Goal: Find specific fact: Find specific fact

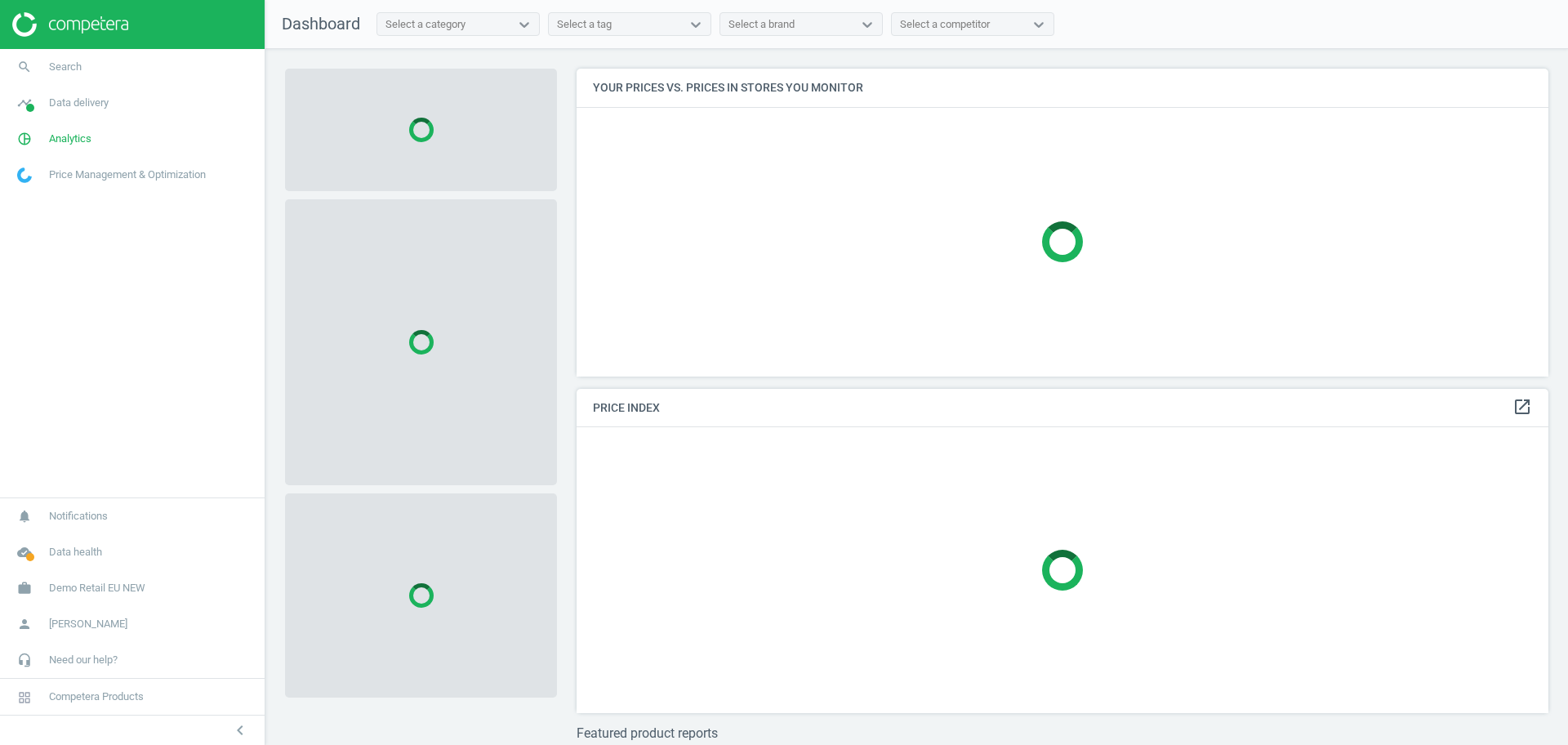
scroll to position [339, 988]
click at [115, 589] on span "Demo Retail EU NEW" at bounding box center [97, 588] width 97 height 15
click at [39, 539] on span "Switch campaign" at bounding box center [54, 540] width 73 height 13
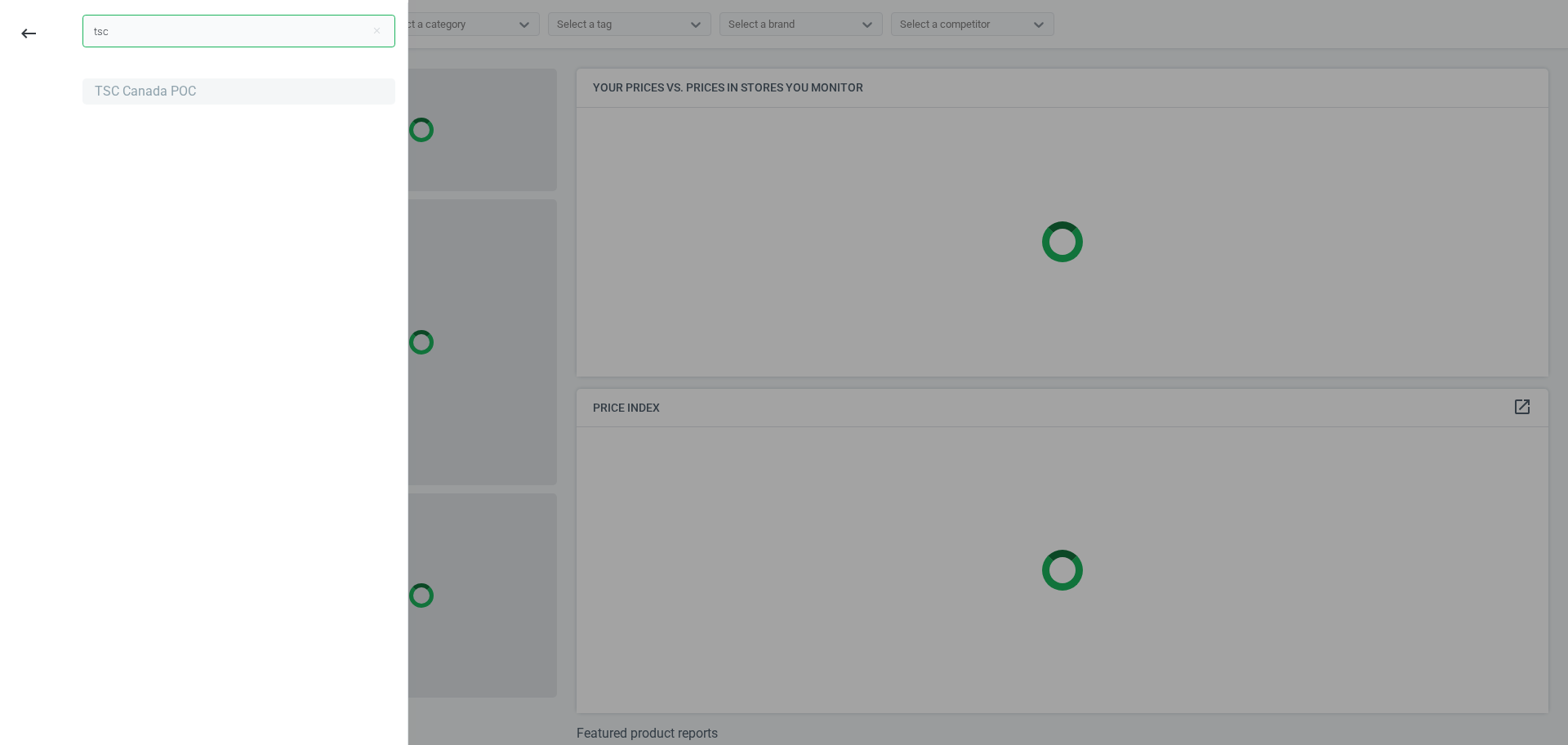
type input "tsc"
click at [162, 102] on div "TSC Canada POC" at bounding box center [239, 92] width 313 height 26
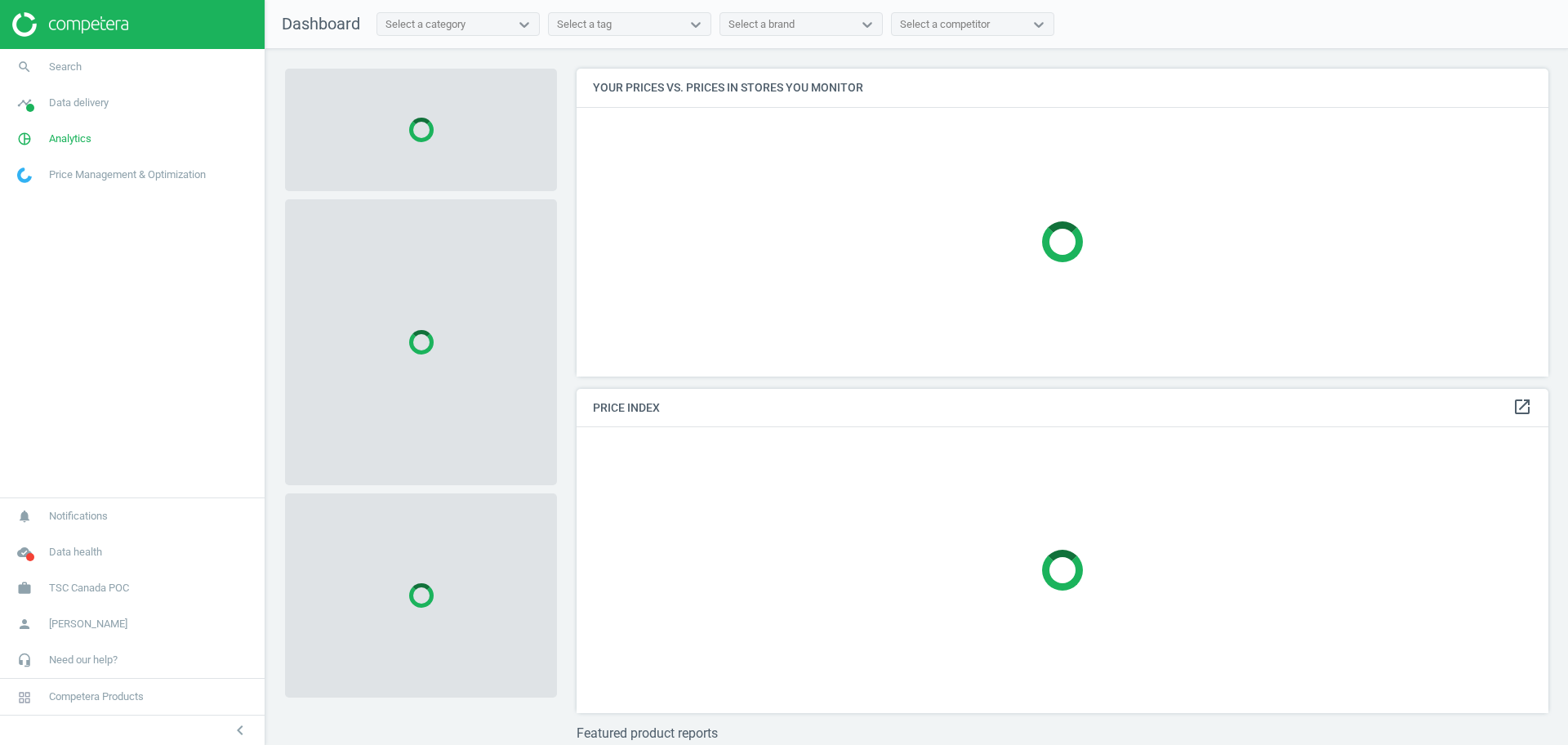
scroll to position [339, 988]
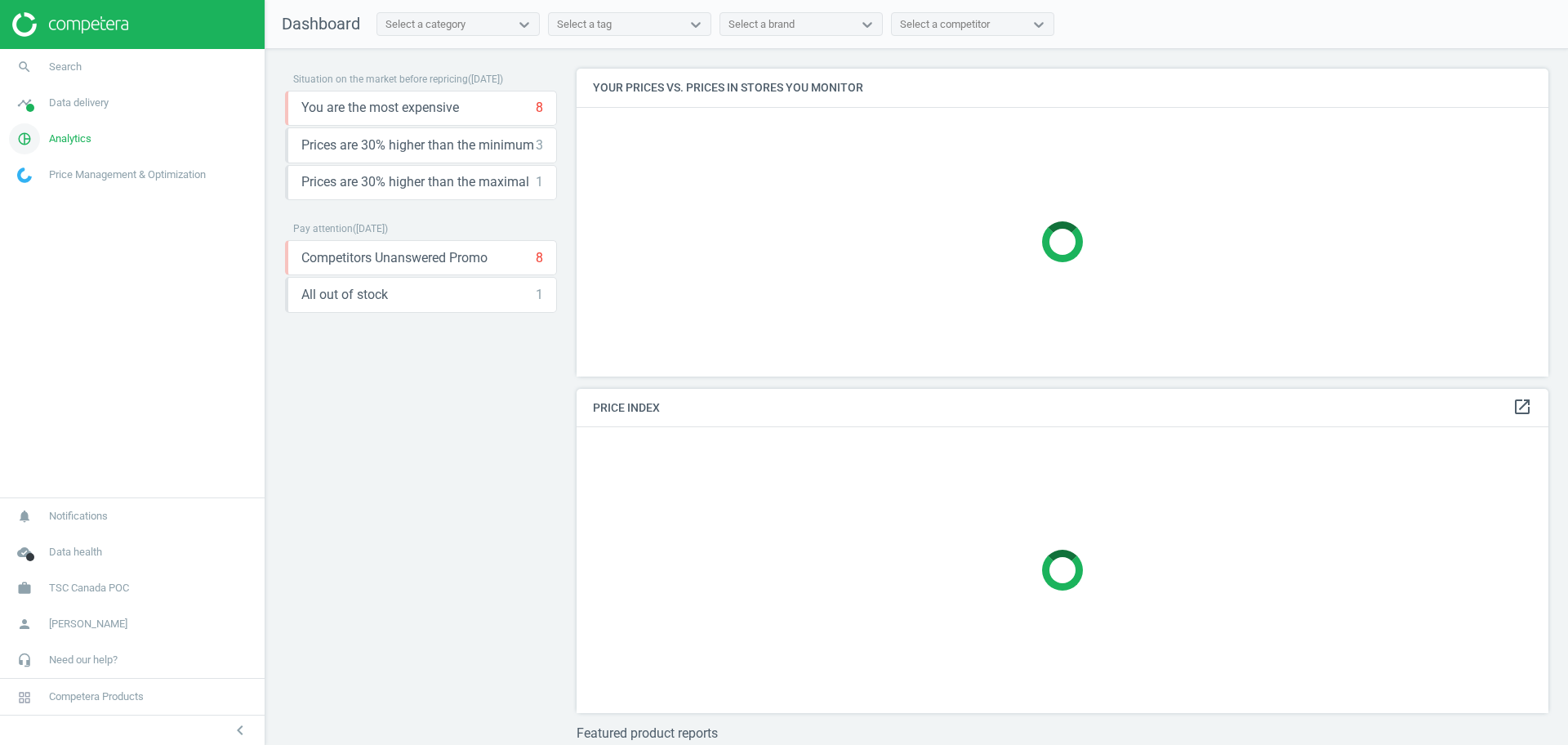
click at [80, 134] on span "Analytics" at bounding box center [70, 139] width 43 height 15
click at [34, 194] on span "Products" at bounding box center [37, 198] width 38 height 13
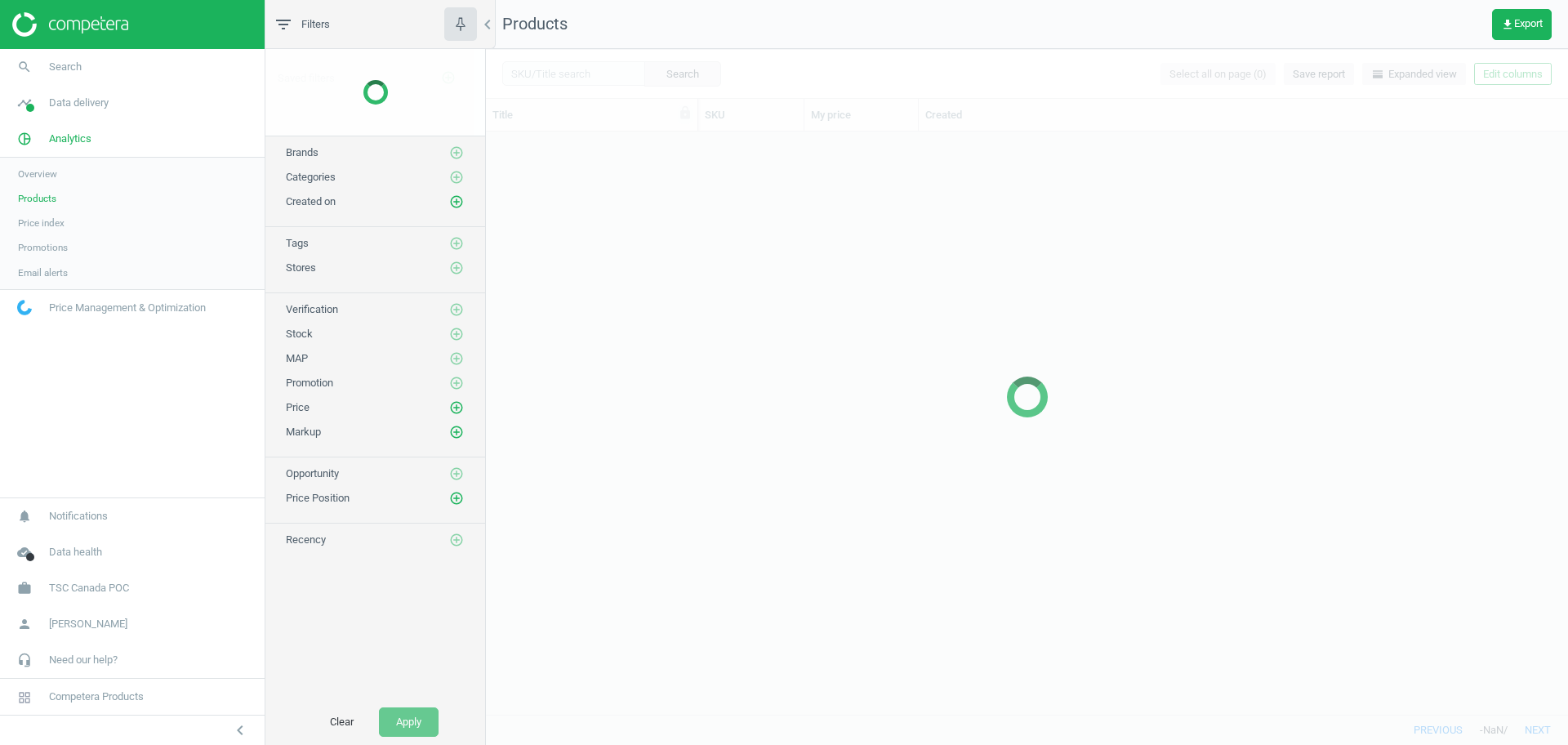
scroll to position [567, 1067]
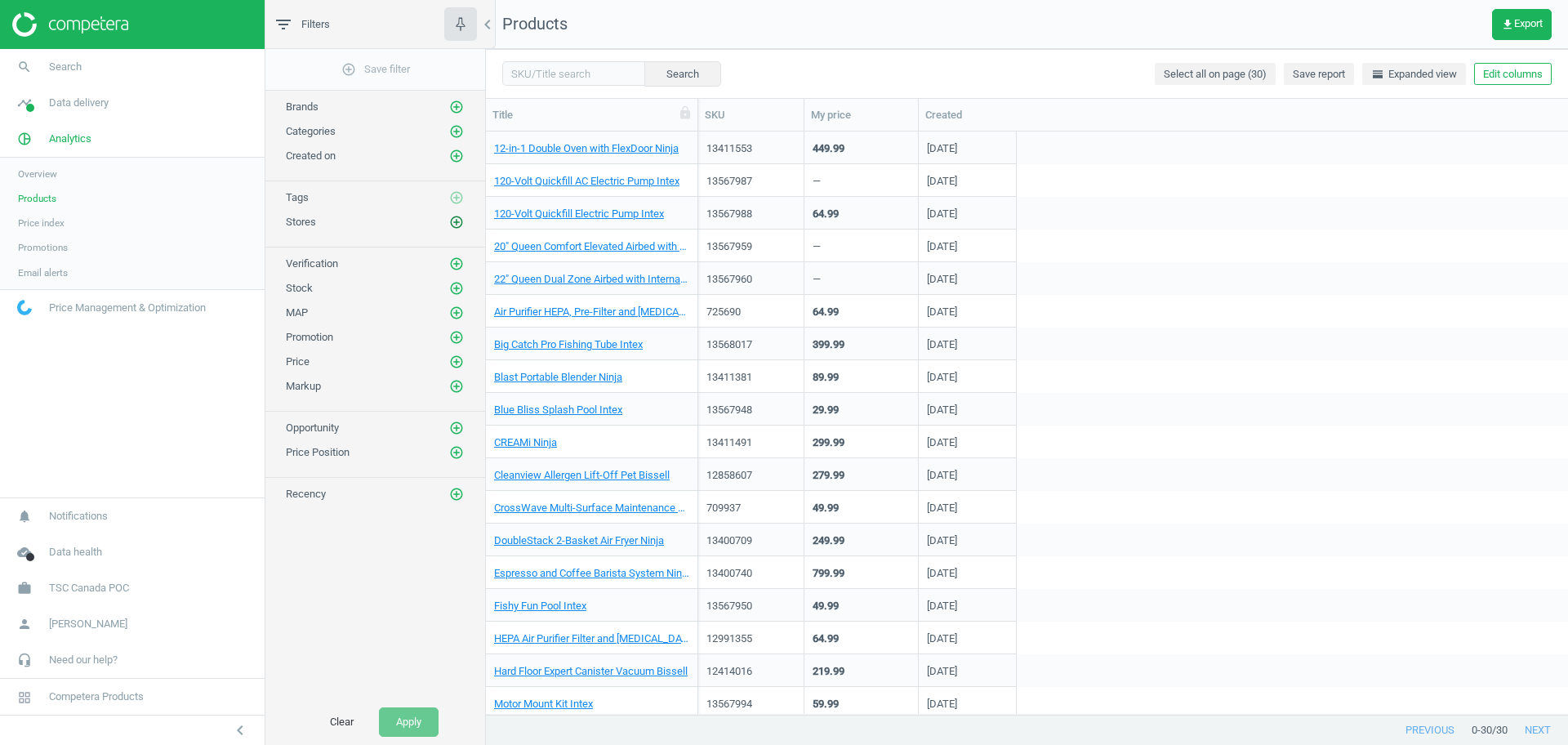
click at [457, 224] on icon "add_circle_outline" at bounding box center [457, 222] width 15 height 15
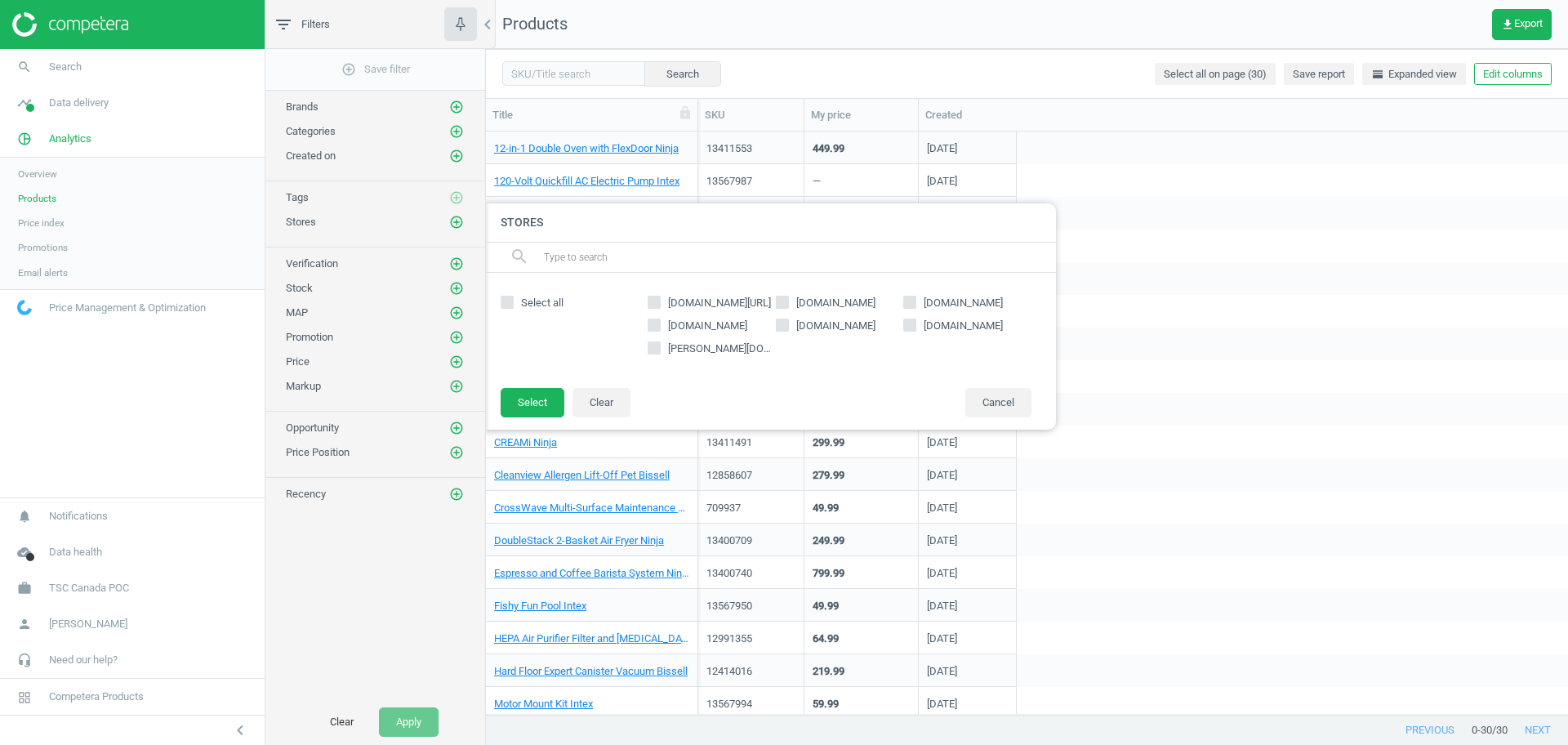
click at [795, 326] on span "canadiantire.ca" at bounding box center [835, 326] width 86 height 15
click at [788, 326] on input "canadiantire.ca" at bounding box center [782, 324] width 11 height 11
checkbox input "true"
click at [545, 404] on button "Select" at bounding box center [532, 403] width 64 height 29
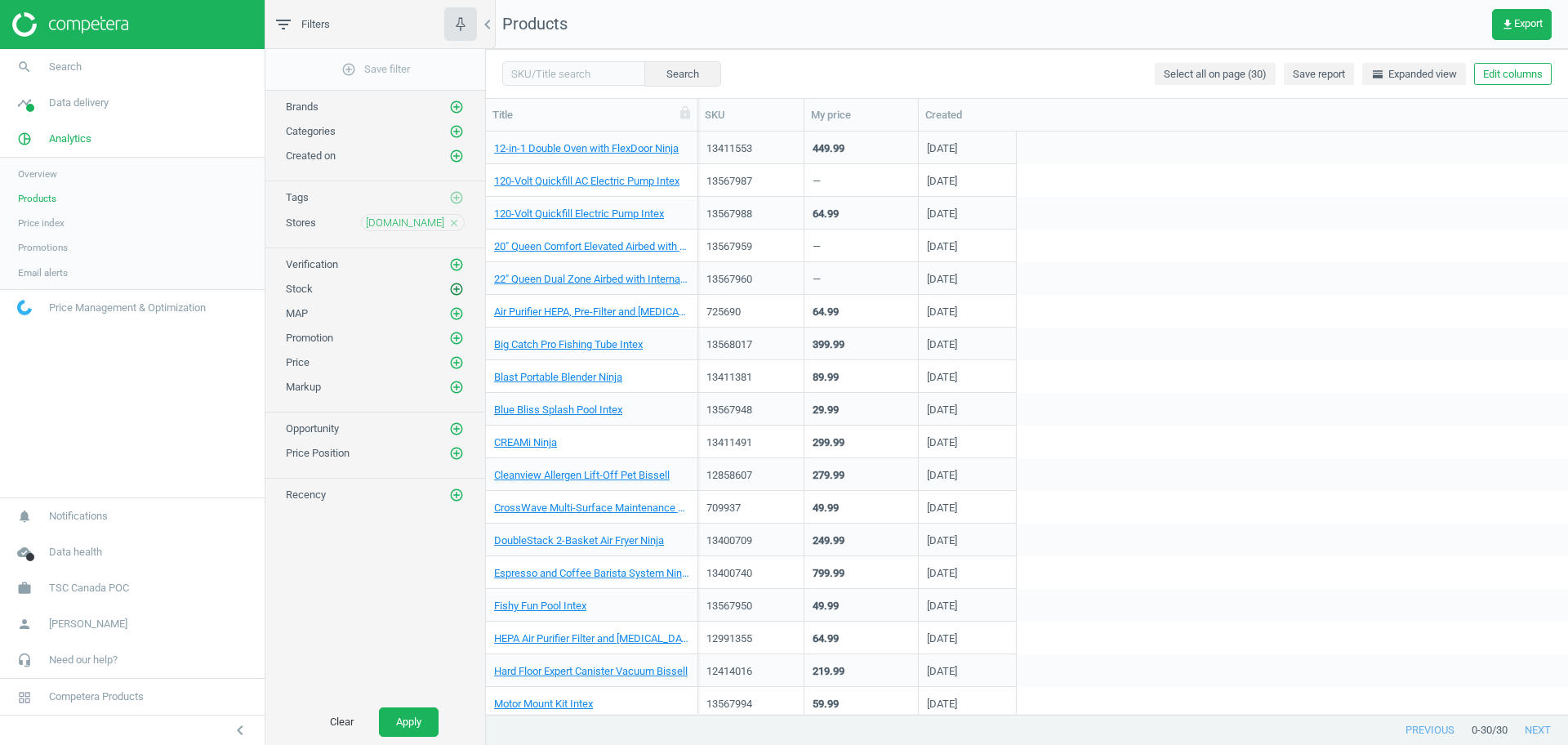
click at [460, 289] on icon "add_circle_outline" at bounding box center [457, 289] width 15 height 15
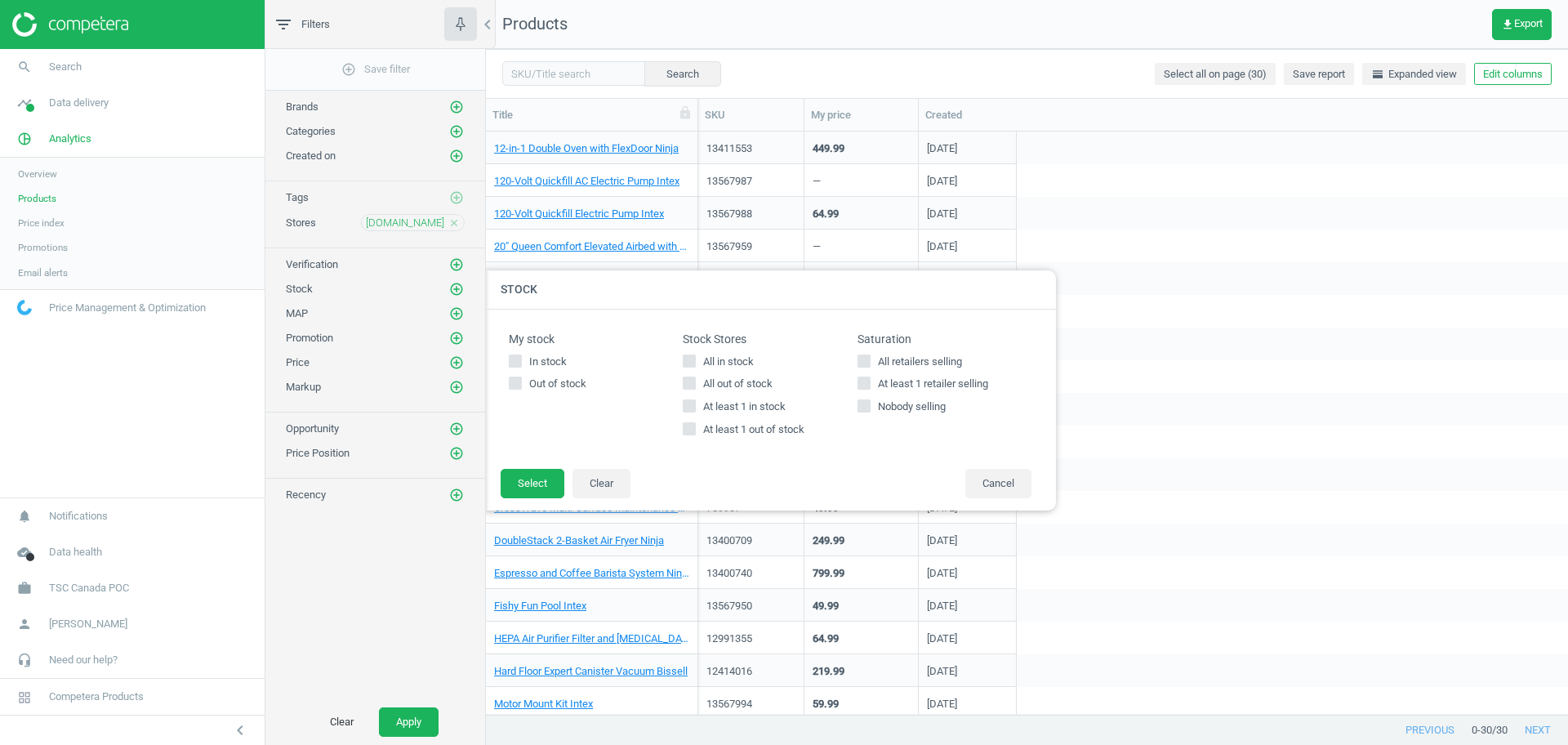
click at [739, 359] on span "All in stock" at bounding box center [729, 362] width 57 height 15
click at [695, 359] on input "All in stock" at bounding box center [689, 360] width 11 height 11
checkbox input "true"
click at [529, 477] on button "Select" at bounding box center [532, 484] width 64 height 29
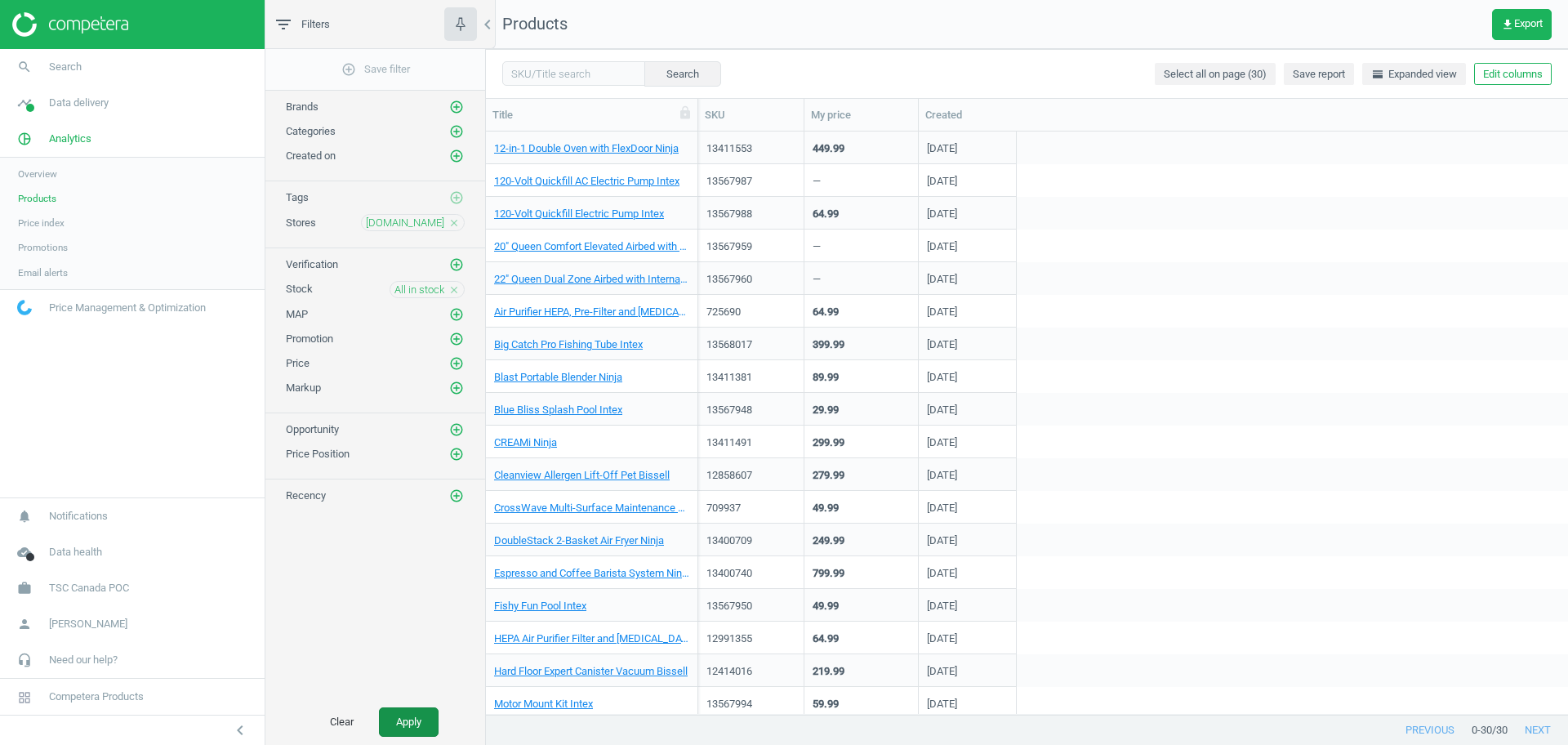
click at [413, 720] on button "Apply" at bounding box center [409, 722] width 60 height 29
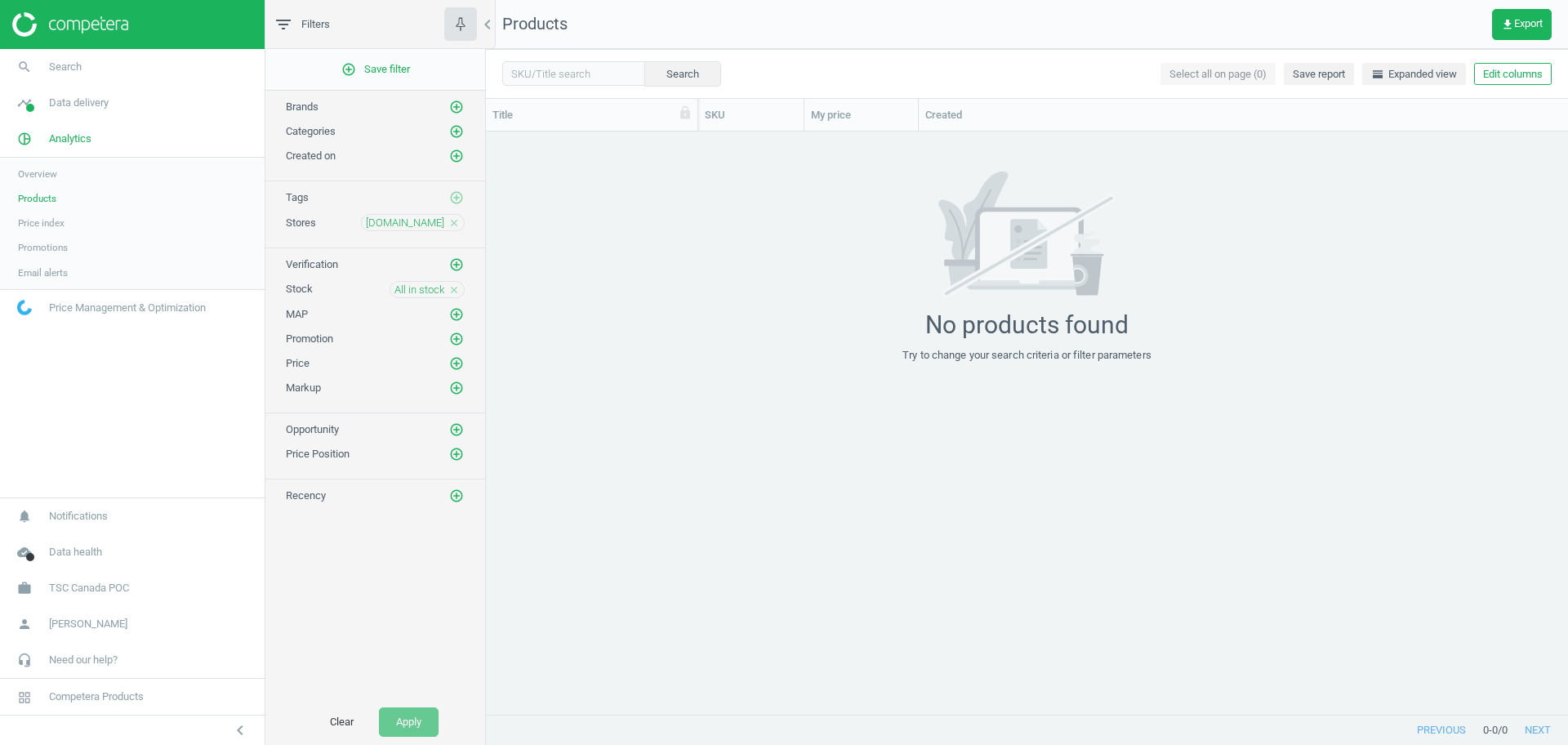
click at [458, 293] on icon "close" at bounding box center [454, 290] width 11 height 11
click at [458, 293] on icon "add_circle_outline" at bounding box center [457, 289] width 15 height 15
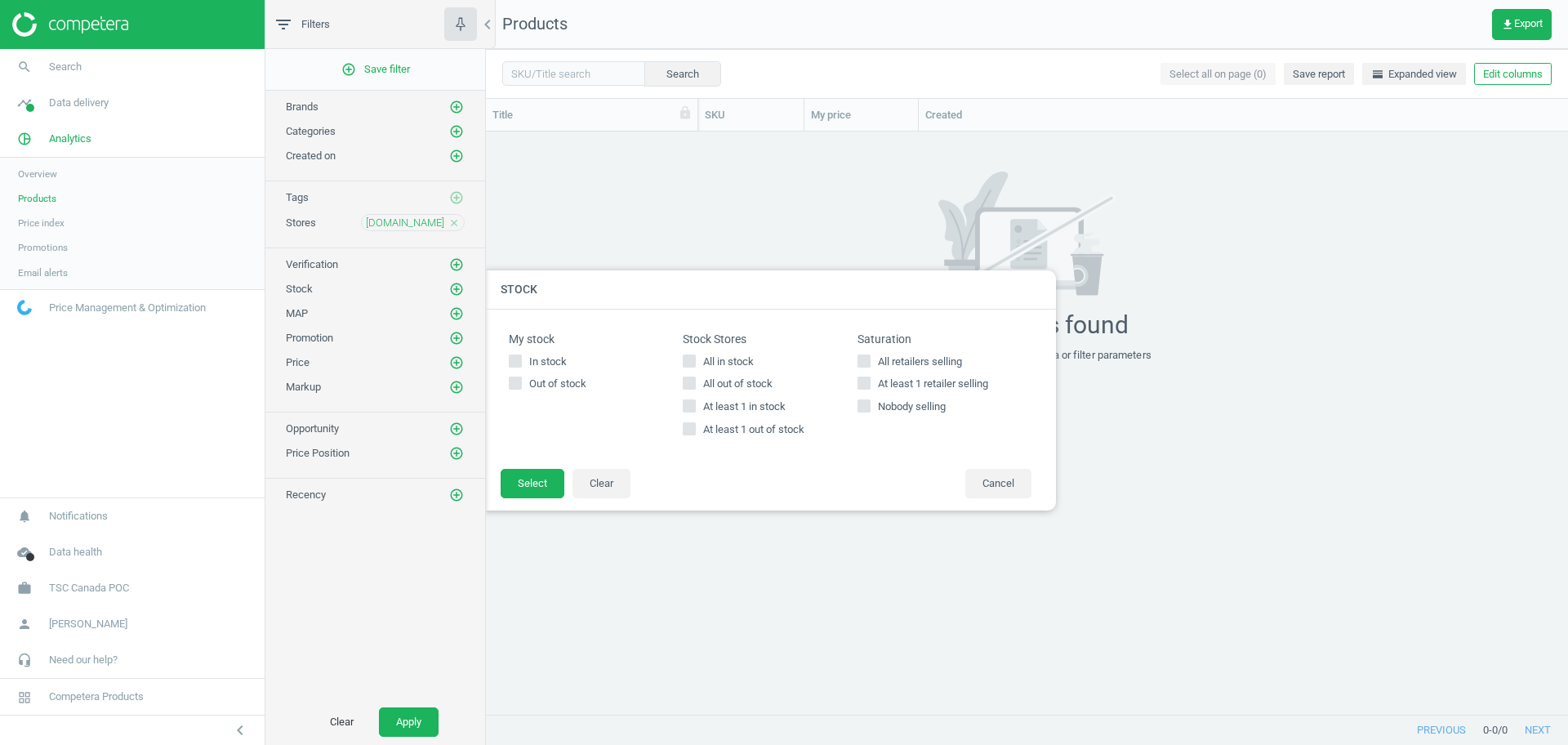
click at [726, 378] on span "All out of stock" at bounding box center [738, 384] width 76 height 15
click at [695, 378] on input "All out of stock" at bounding box center [689, 383] width 11 height 11
checkbox input "true"
click at [537, 489] on button "Select" at bounding box center [532, 484] width 64 height 29
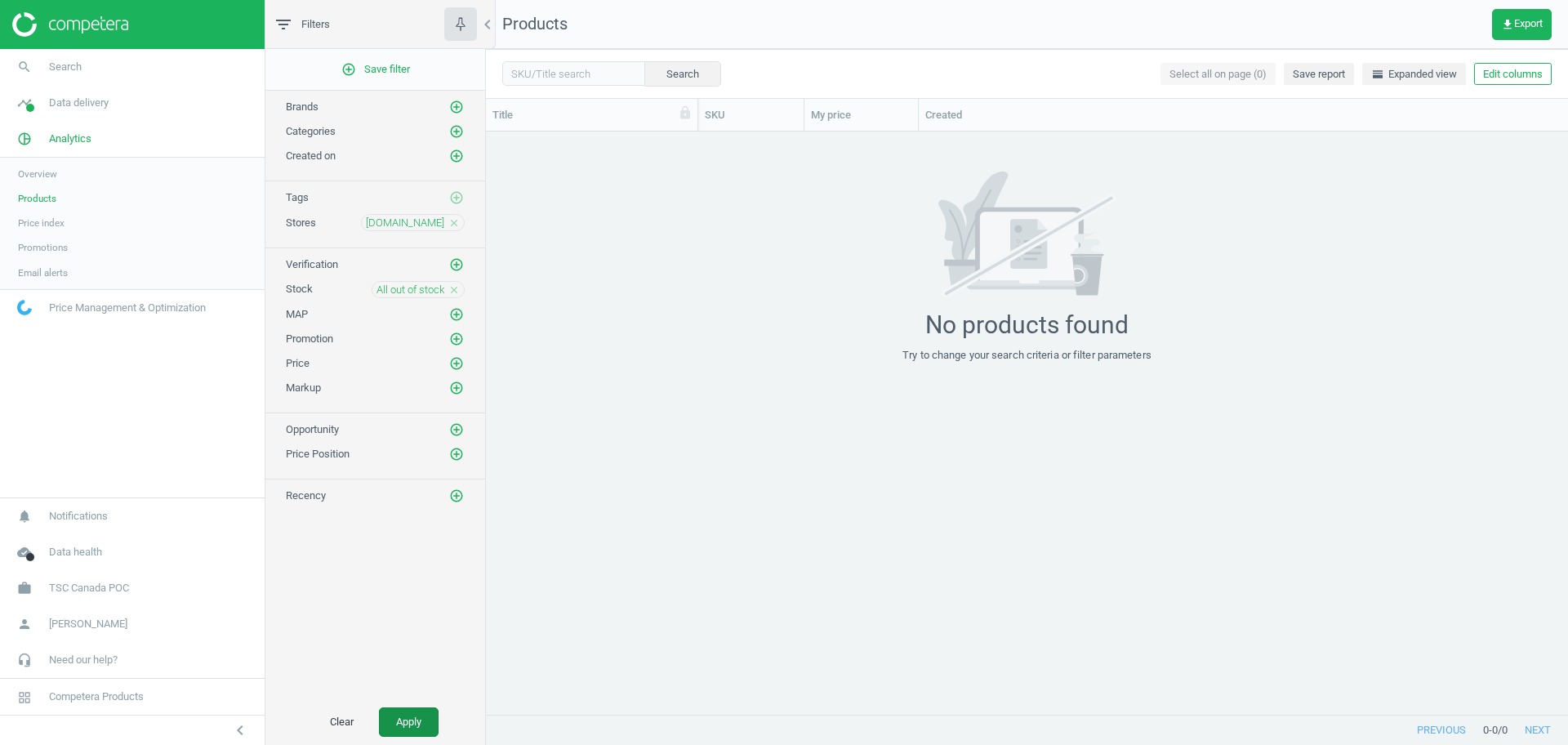
click at [418, 729] on button "Apply" at bounding box center [409, 722] width 60 height 29
click at [456, 284] on icon "close" at bounding box center [454, 290] width 11 height 11
click at [415, 711] on button "Apply" at bounding box center [409, 722] width 60 height 29
click at [76, 115] on link "timeline Data delivery" at bounding box center [132, 103] width 264 height 36
click at [32, 242] on span "Stores" at bounding box center [32, 237] width 28 height 13
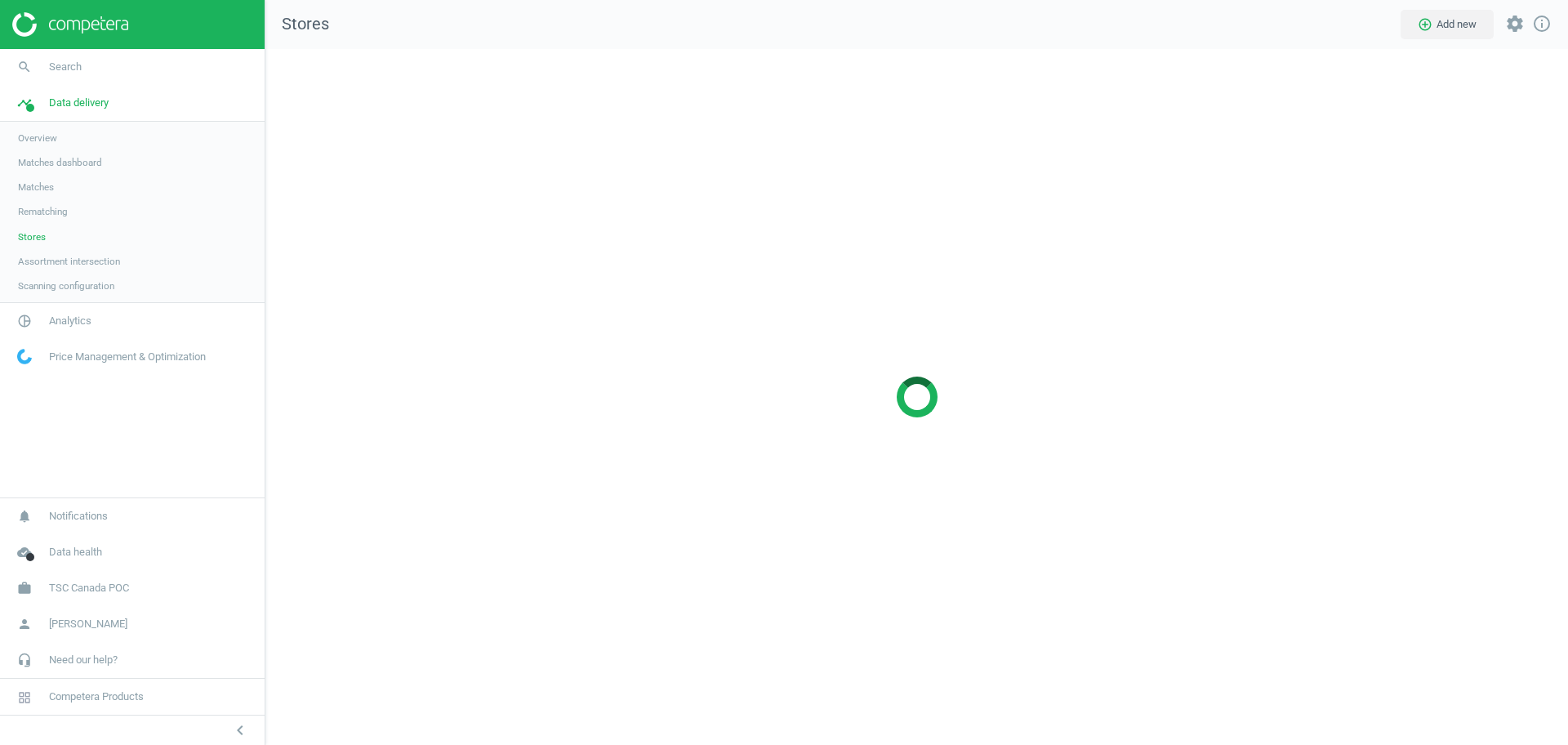
scroll to position [728, 1335]
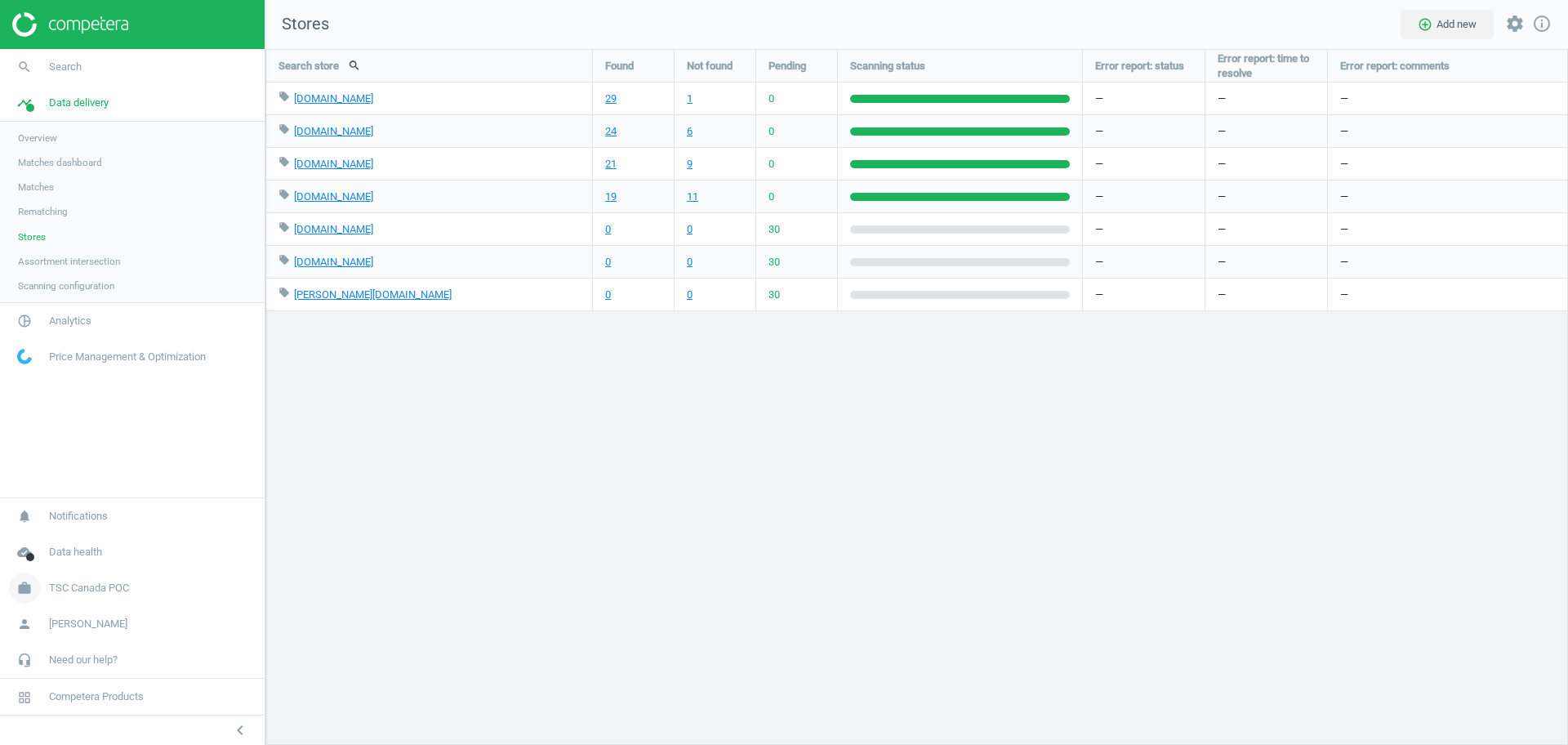
click at [78, 584] on span "TSC Canada POC" at bounding box center [89, 588] width 80 height 15
click at [74, 537] on span "Switch campaign" at bounding box center [54, 540] width 73 height 13
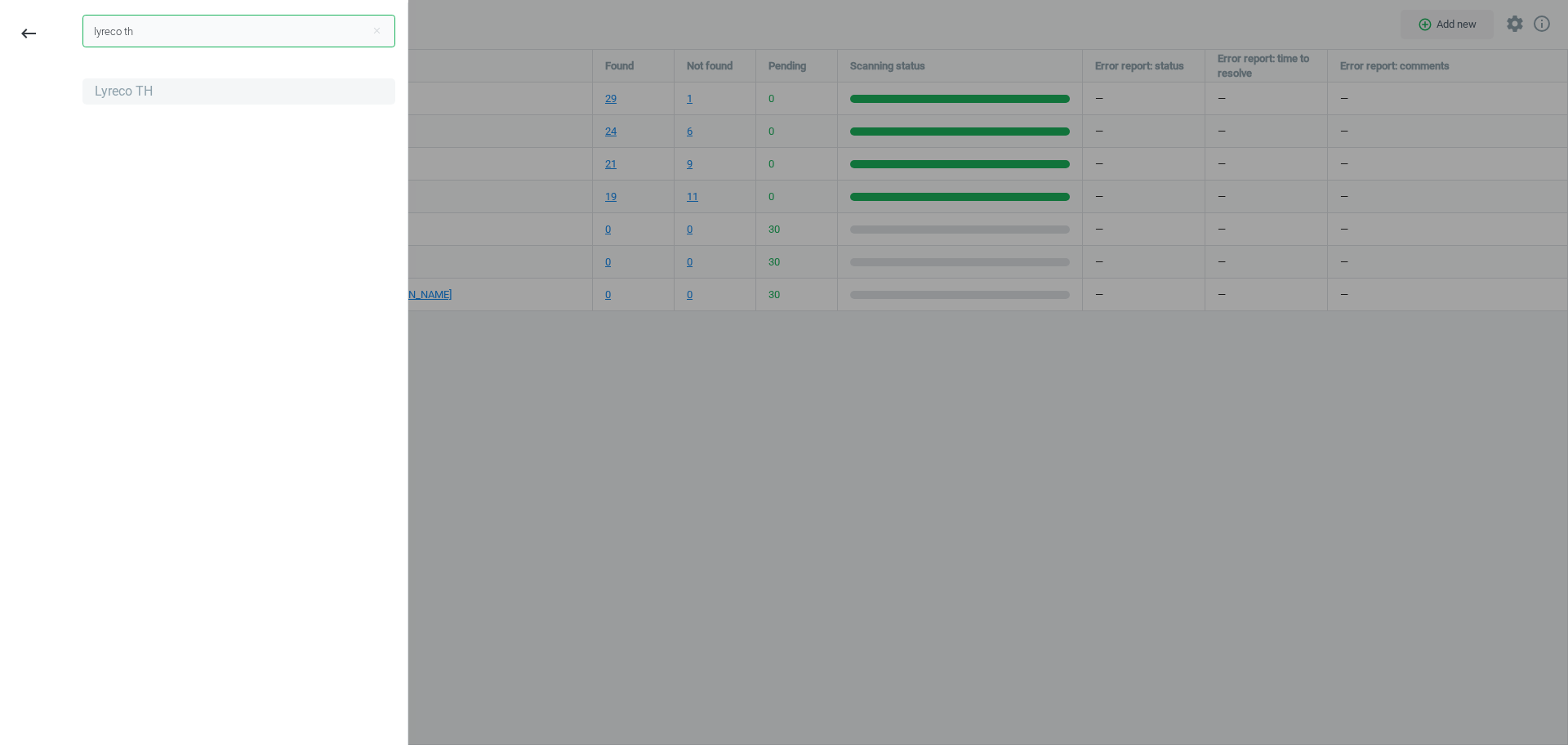
type input "lyreco th"
click at [224, 93] on div "Lyreco TH" at bounding box center [239, 92] width 313 height 26
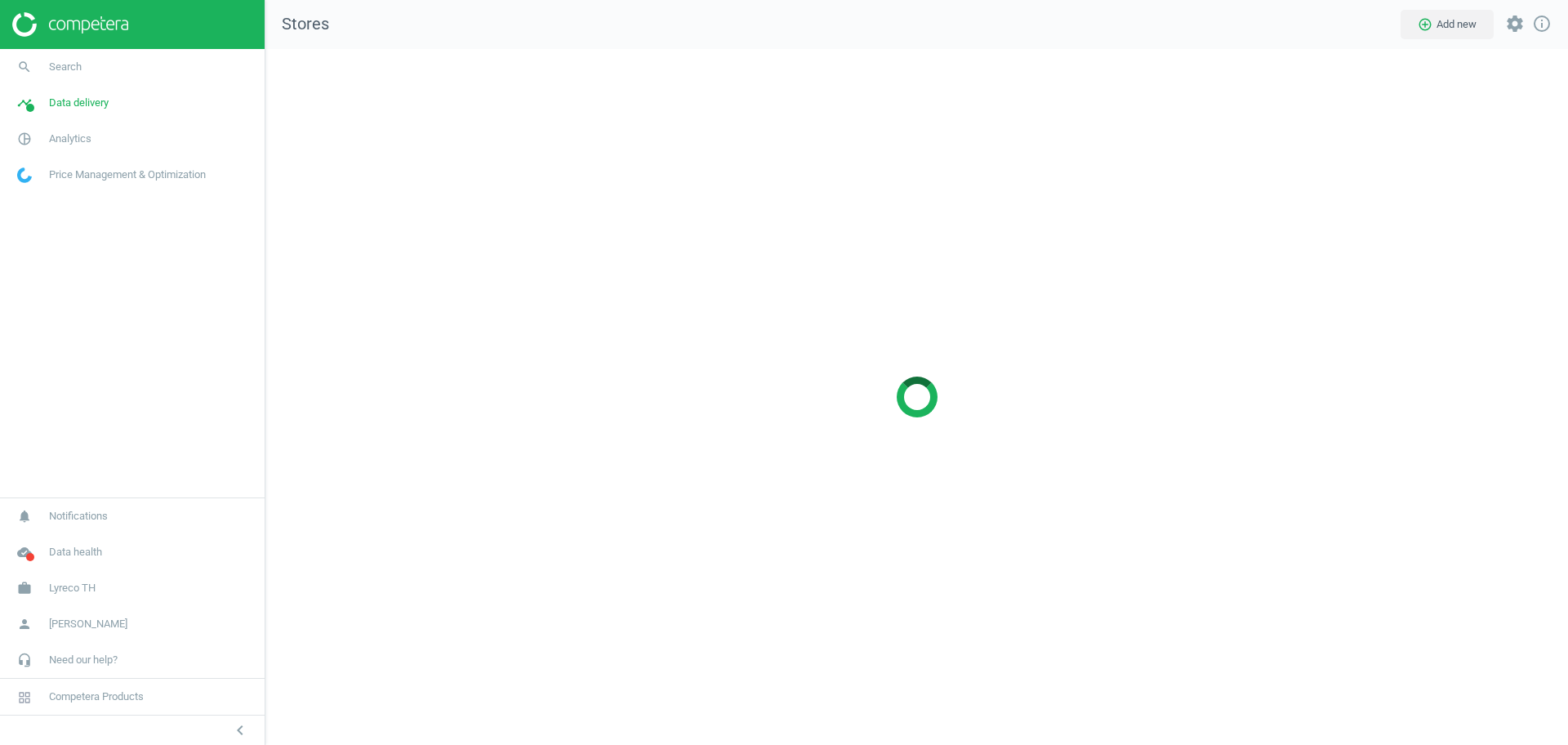
scroll to position [728, 1335]
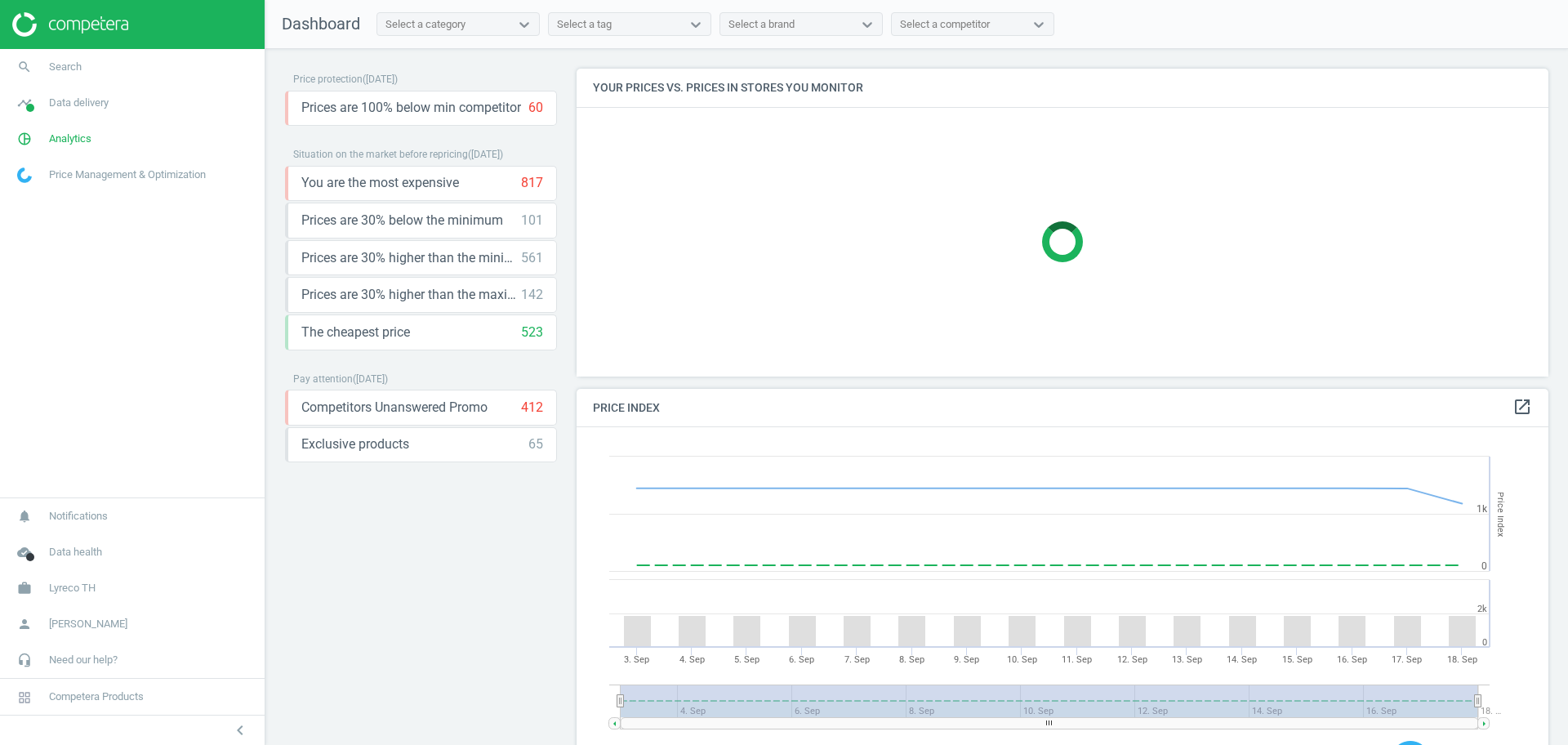
scroll to position [408, 988]
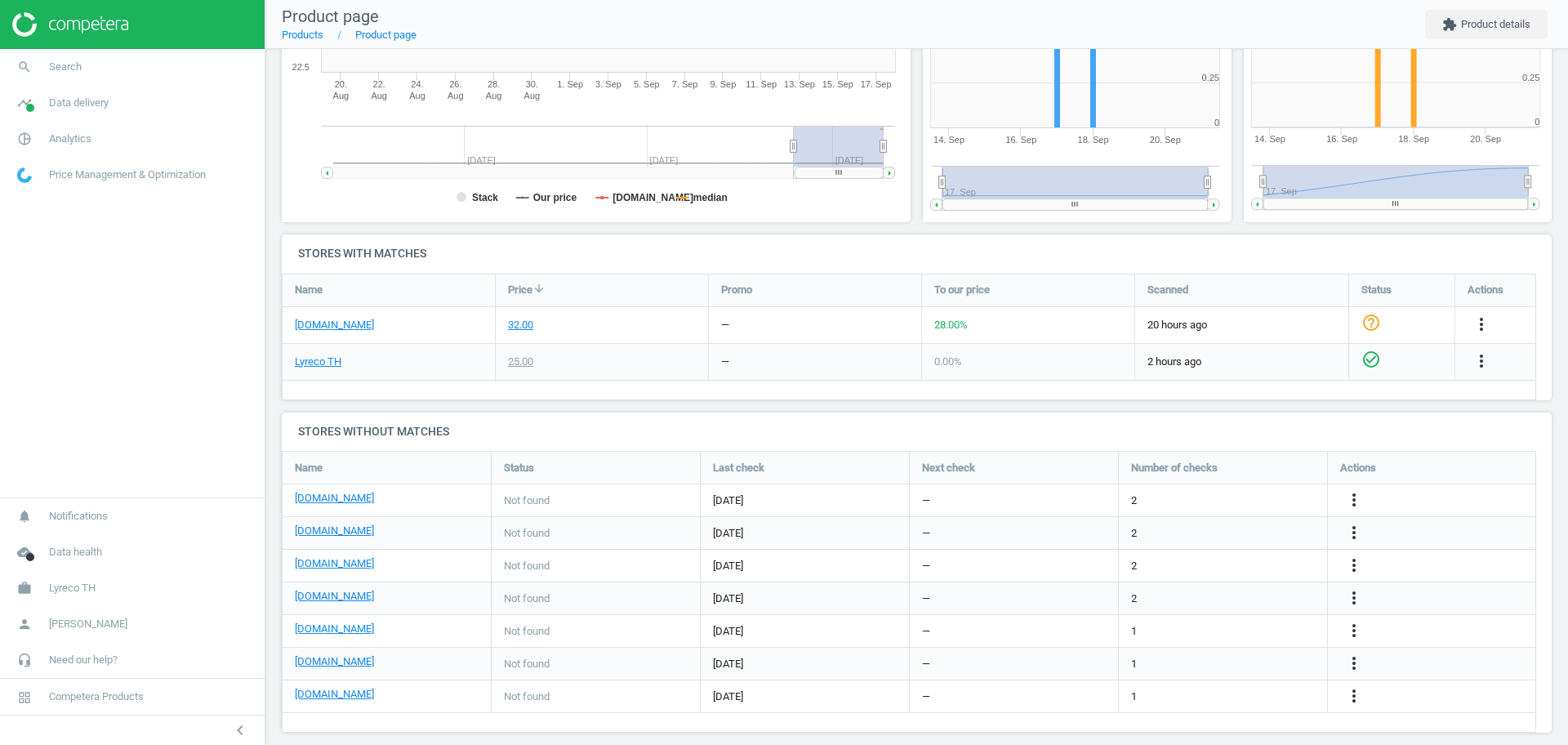
scroll to position [375, 0]
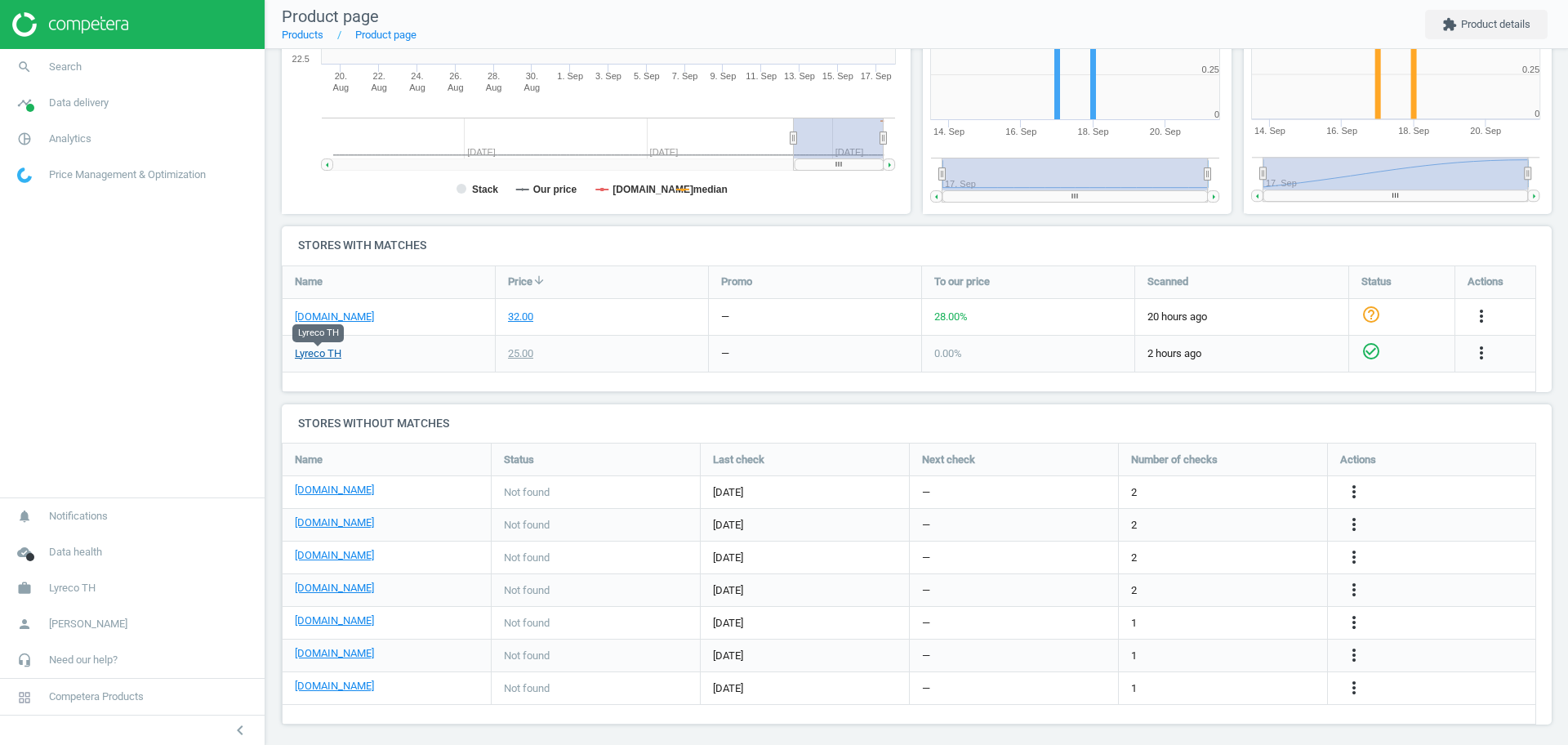
click at [329, 357] on link "Lyreco TH" at bounding box center [318, 354] width 47 height 15
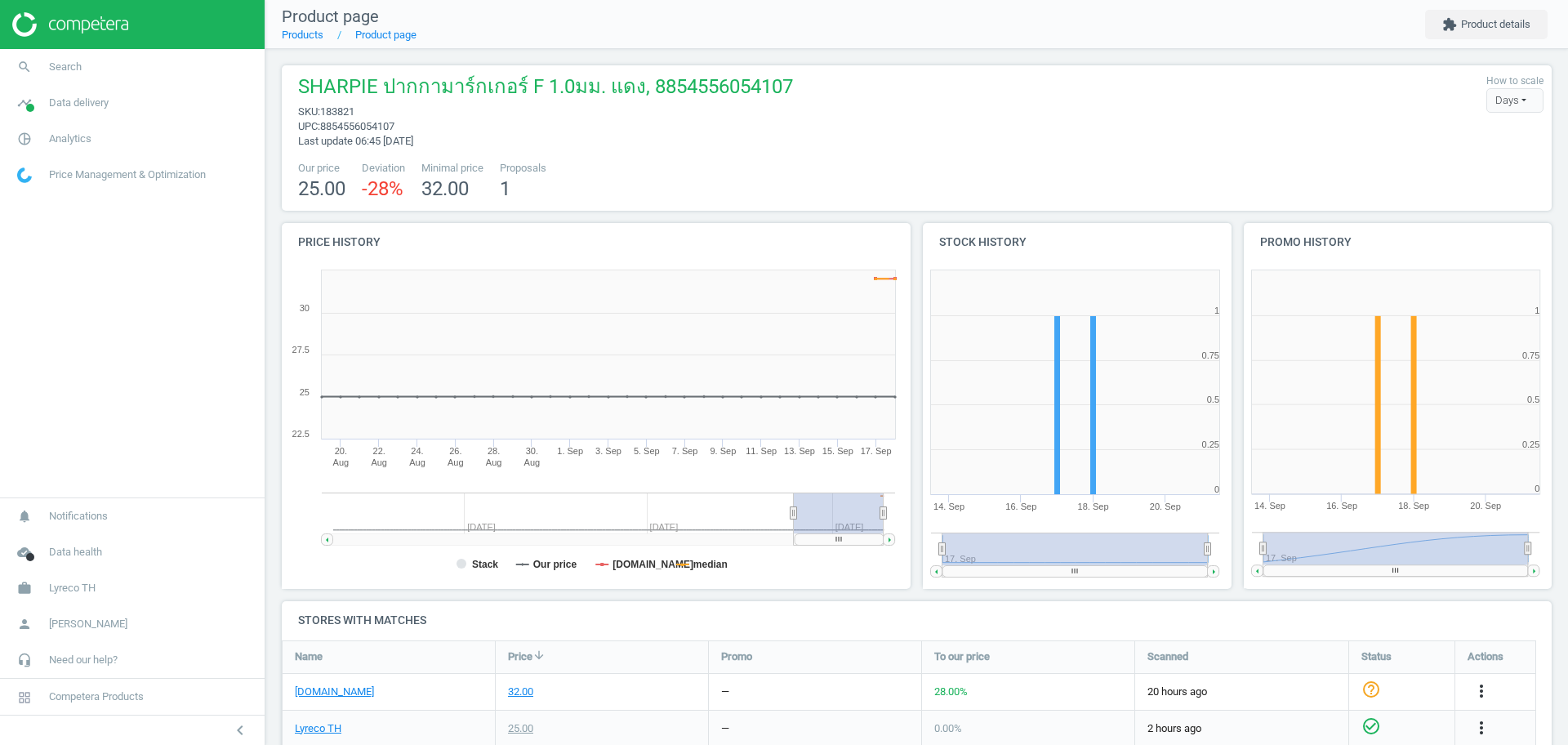
click at [341, 109] on span "183821" at bounding box center [337, 111] width 34 height 12
copy span "183821"
click at [379, 109] on span "sku : 183821" at bounding box center [545, 112] width 495 height 15
drag, startPoint x: 364, startPoint y: 114, endPoint x: 323, endPoint y: 117, distance: 41.1
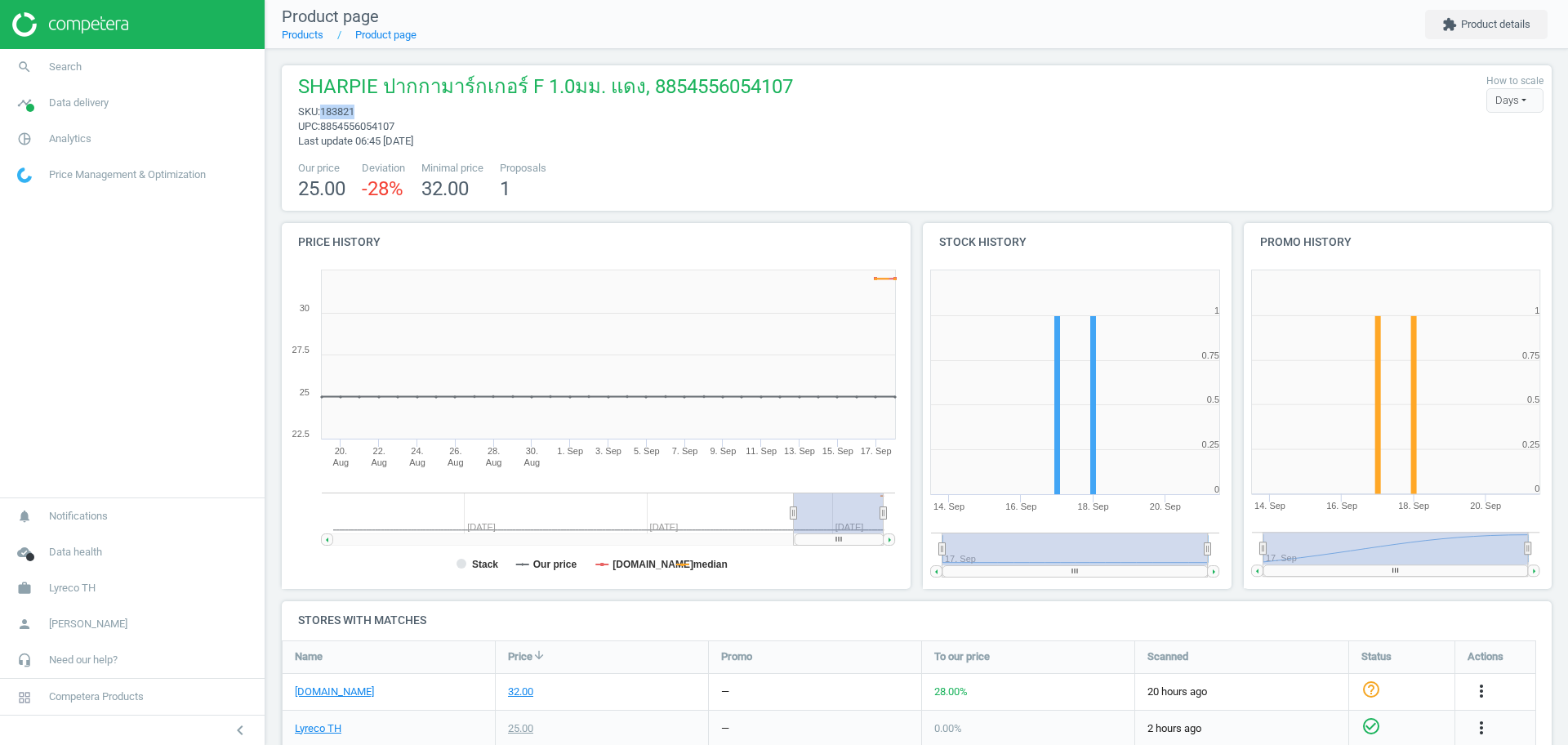
click at [323, 117] on span "sku : 183821" at bounding box center [545, 112] width 495 height 15
copy span "183821"
